Goal: Task Accomplishment & Management: Manage account settings

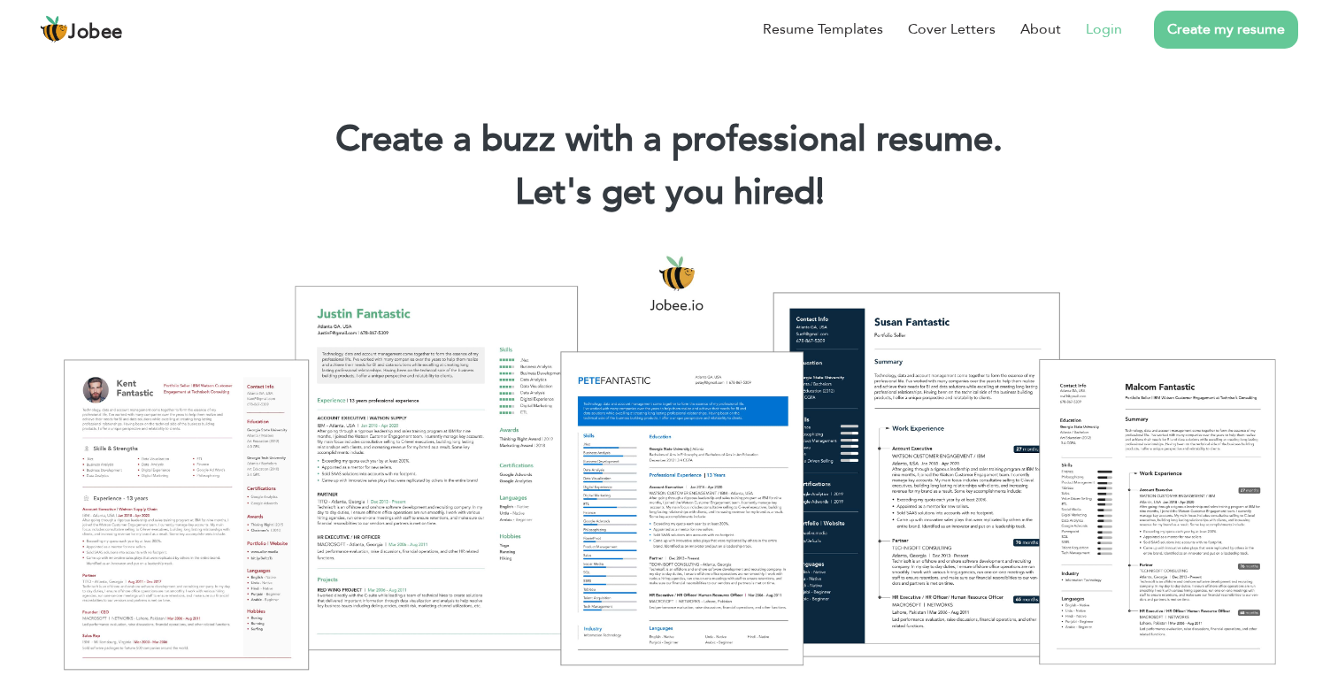
click at [1109, 29] on link "Login" at bounding box center [1104, 29] width 36 height 21
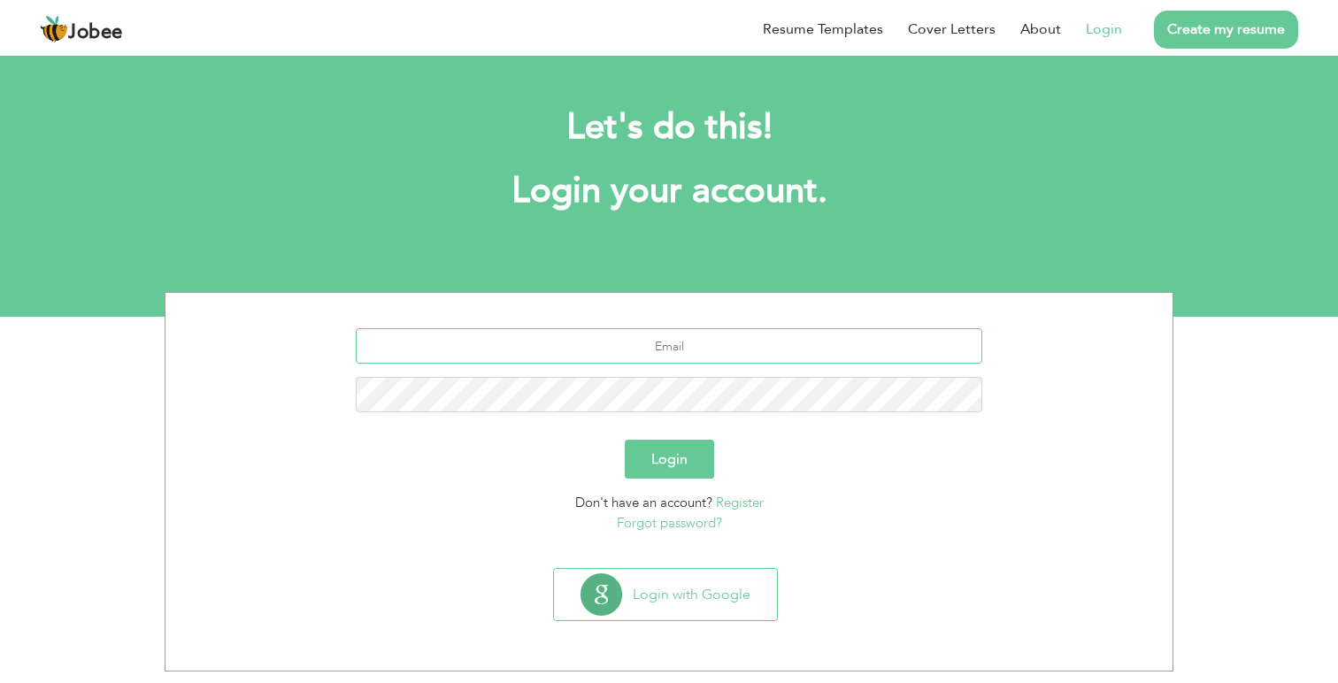
click at [595, 350] on input "text" at bounding box center [669, 345] width 627 height 35
paste input "[EMAIL_ADDRESS][DOMAIN_NAME]"
type input "[EMAIL_ADDRESS][DOMAIN_NAME]"
click at [664, 462] on button "Login" at bounding box center [669, 459] width 89 height 39
